Goal: Task Accomplishment & Management: Use online tool/utility

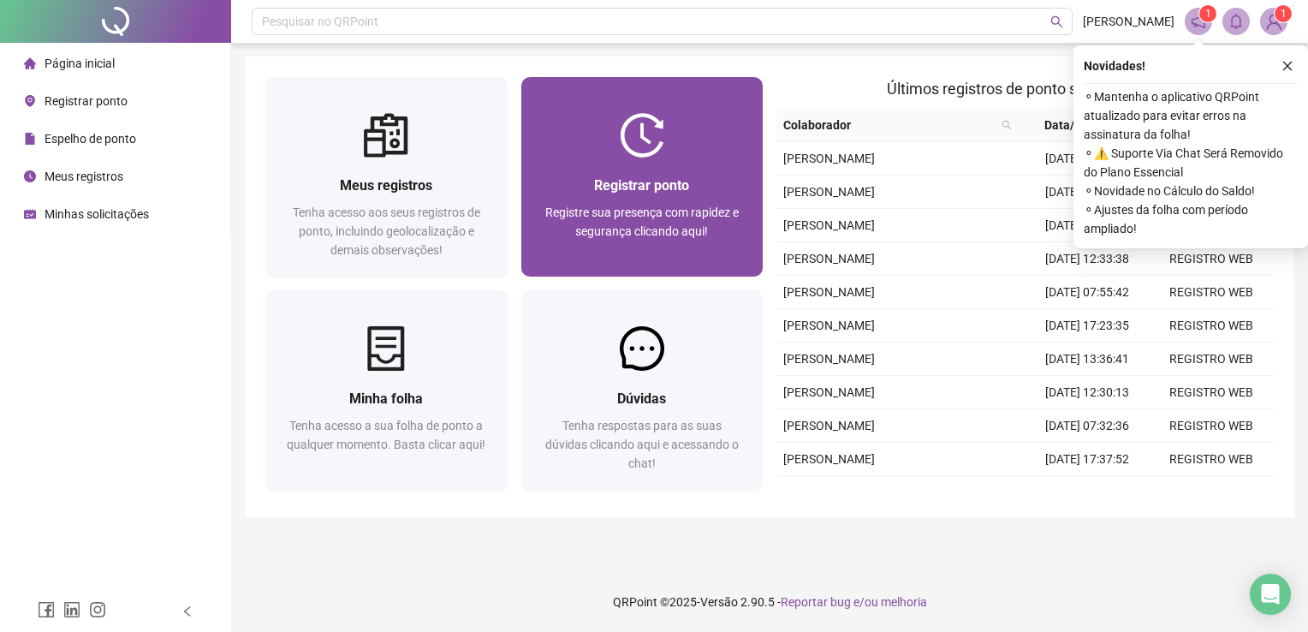
click at [620, 183] on span "Registrar ponto" at bounding box center [641, 185] width 95 height 16
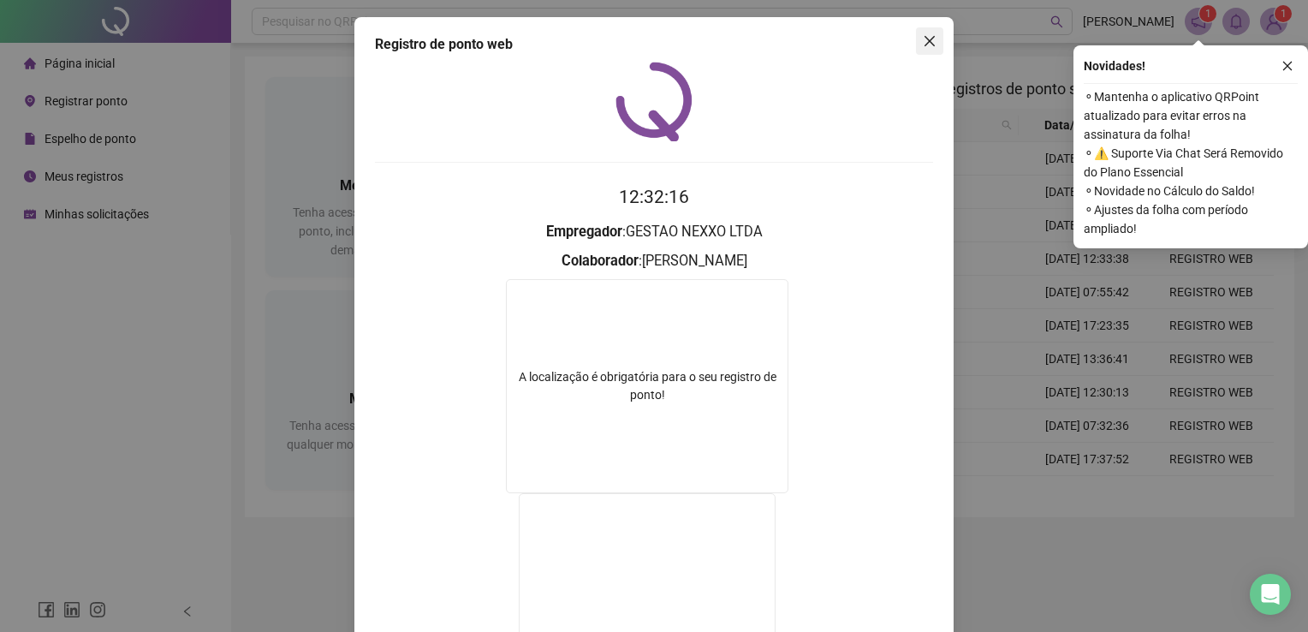
click at [923, 42] on icon "close" at bounding box center [930, 41] width 14 height 14
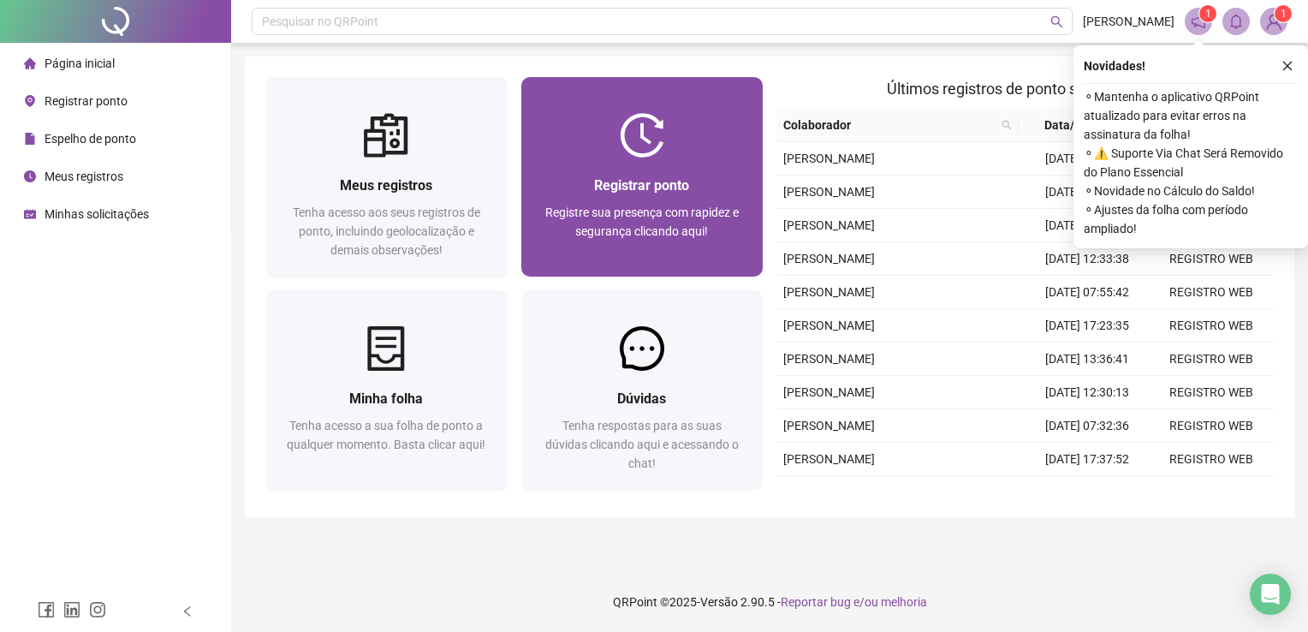
click at [664, 132] on div at bounding box center [642, 135] width 242 height 45
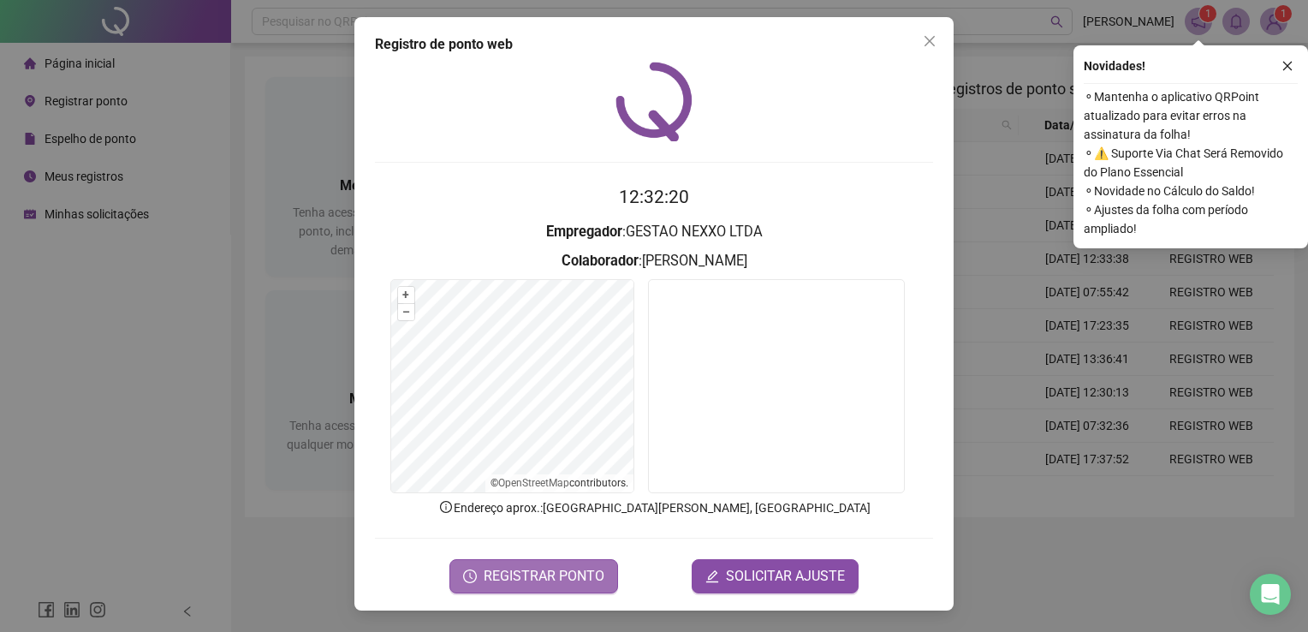
click at [596, 570] on span "REGISTRAR PONTO" at bounding box center [544, 576] width 121 height 21
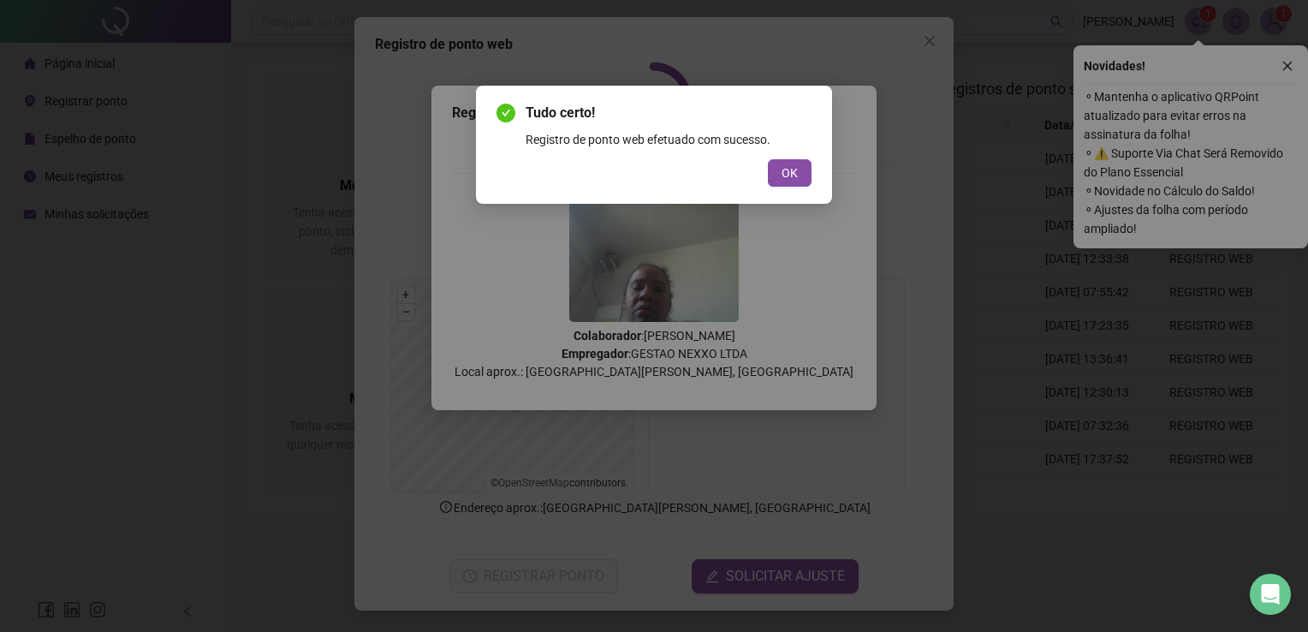
click at [787, 187] on div "Tudo certo! Registro de ponto web efetuado com sucesso. OK" at bounding box center [654, 145] width 356 height 118
click at [786, 176] on span "OK" at bounding box center [789, 172] width 16 height 19
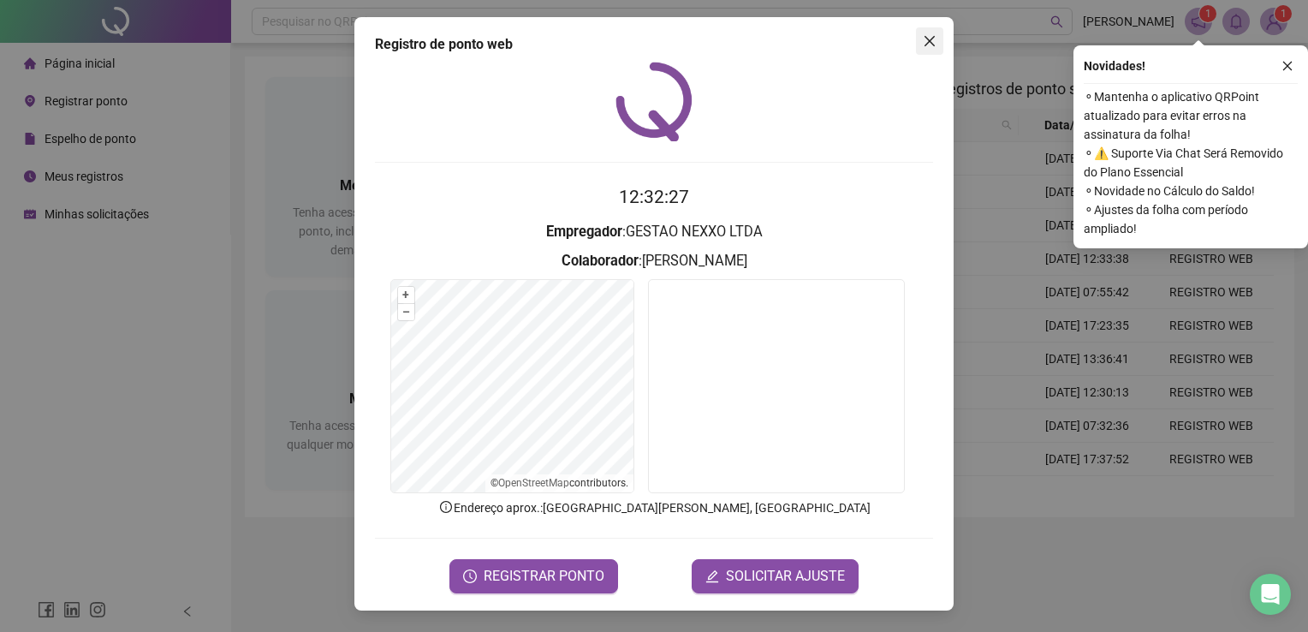
click at [934, 34] on icon "close" at bounding box center [930, 41] width 14 height 14
